Goal: Find specific page/section: Find specific page/section

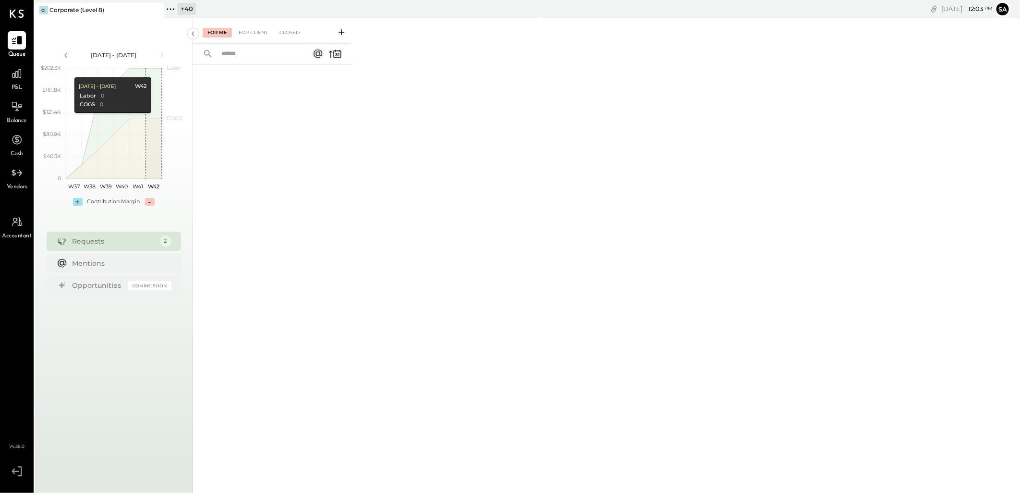
drag, startPoint x: 181, startPoint y: 10, endPoint x: 218, endPoint y: 63, distance: 64.7
click at [181, 10] on div "+ 40" at bounding box center [187, 9] width 18 height 12
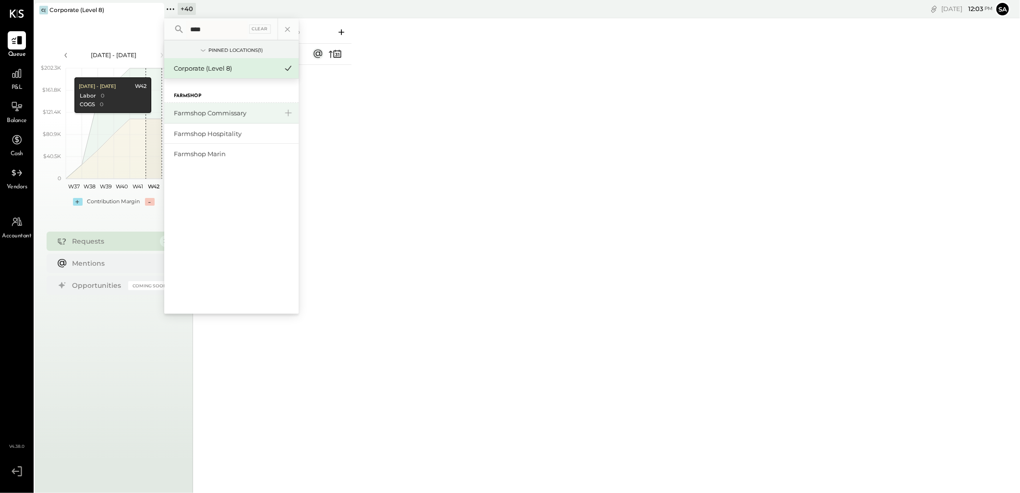
type input "****"
click at [214, 112] on div "Farmshop Commissary" at bounding box center [226, 112] width 104 height 9
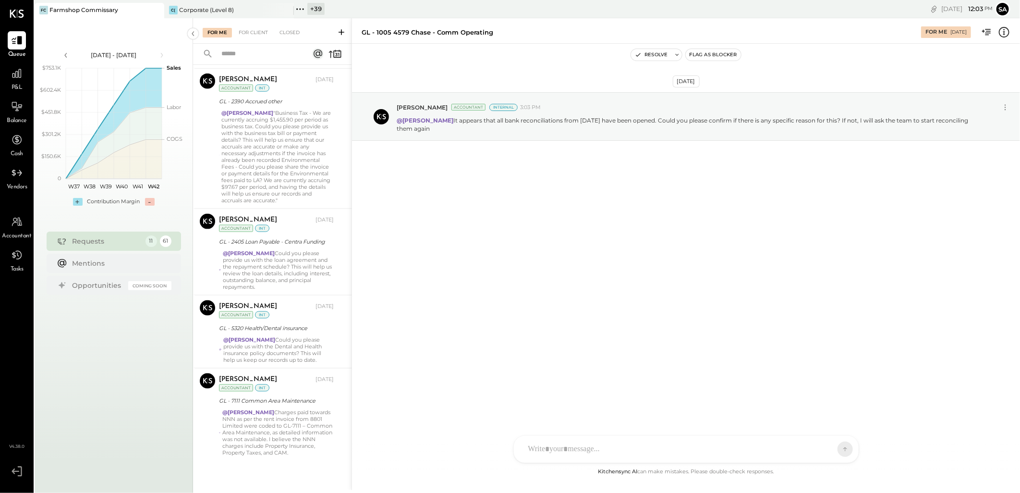
scroll to position [824, 0]
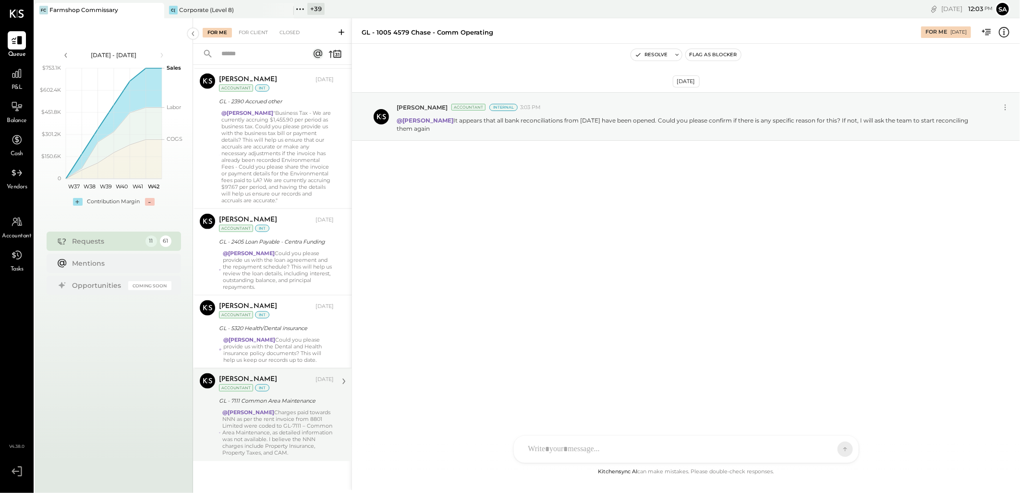
click at [275, 426] on div "@[PERSON_NAME] paid towards NNN as per the rent invoice from 8801 Limited were …" at bounding box center [277, 432] width 111 height 47
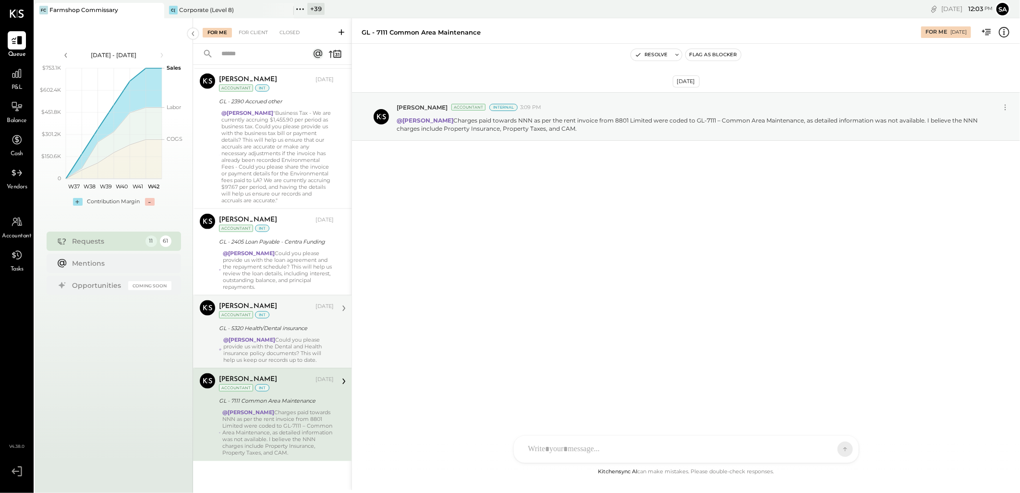
click at [285, 301] on div "[PERSON_NAME] [DATE] Accountant int" at bounding box center [276, 310] width 115 height 20
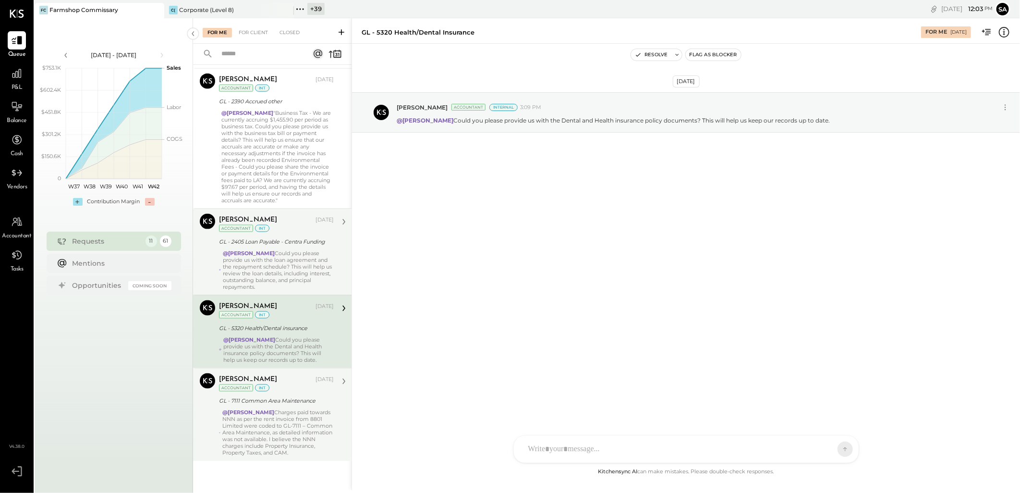
click at [265, 244] on div "GL - 2405 Loan Payable - Centra Funding" at bounding box center [275, 242] width 112 height 10
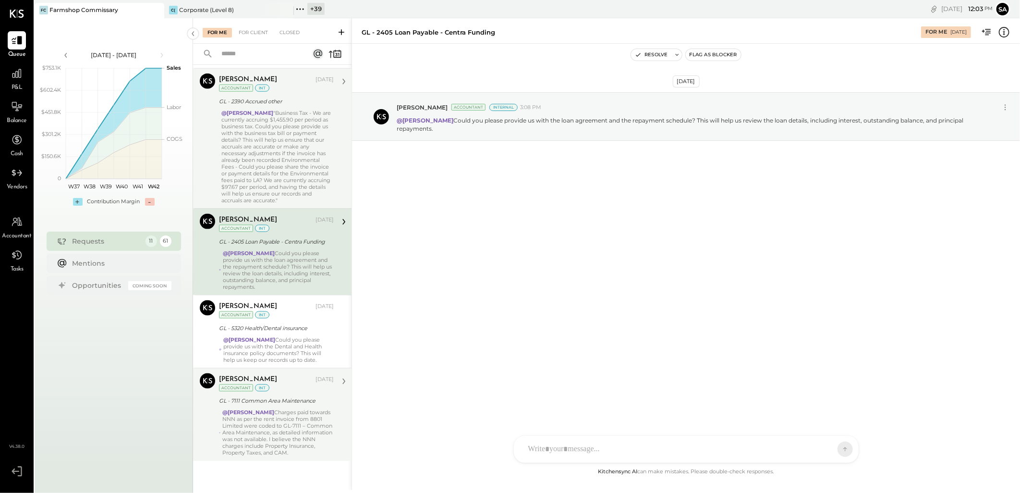
click at [262, 171] on div "@[PERSON_NAME] "Business Tax - We are currently accruing $1,455.90 per period a…" at bounding box center [277, 156] width 112 height 94
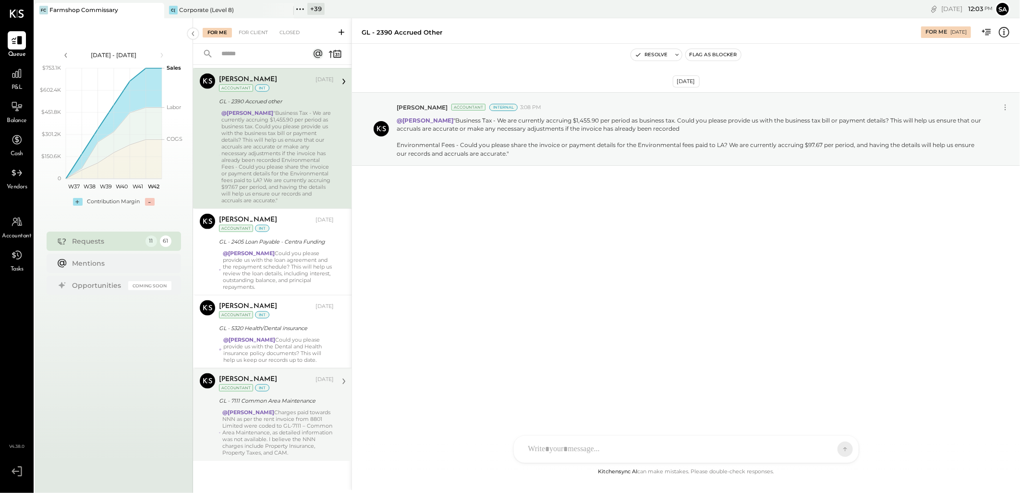
click at [252, 80] on div "[PERSON_NAME]" at bounding box center [248, 80] width 58 height 10
